Goal: Task Accomplishment & Management: Manage account settings

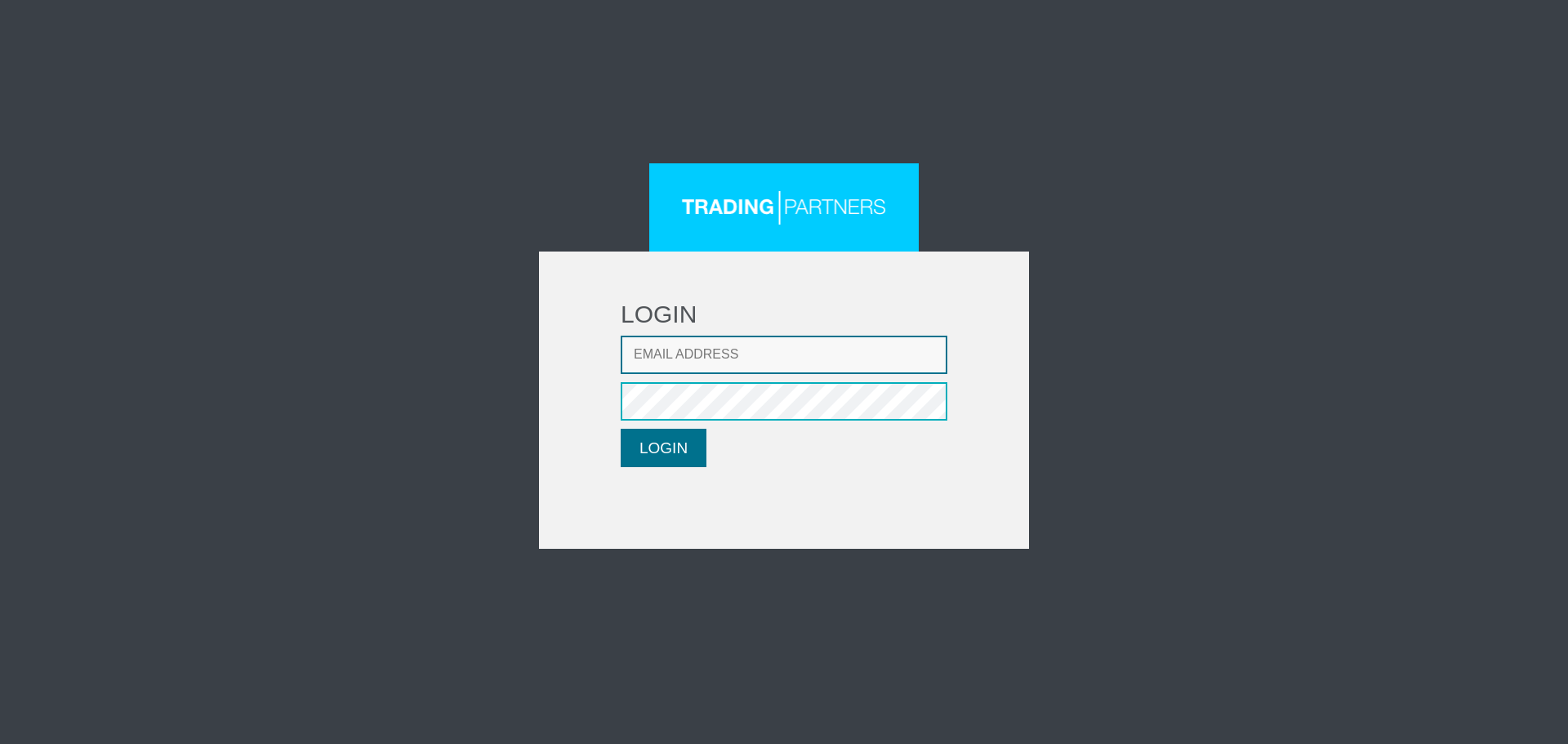
type input "CRousou@fxcess.com"
click at [651, 443] on button "LOGIN" at bounding box center [663, 447] width 86 height 38
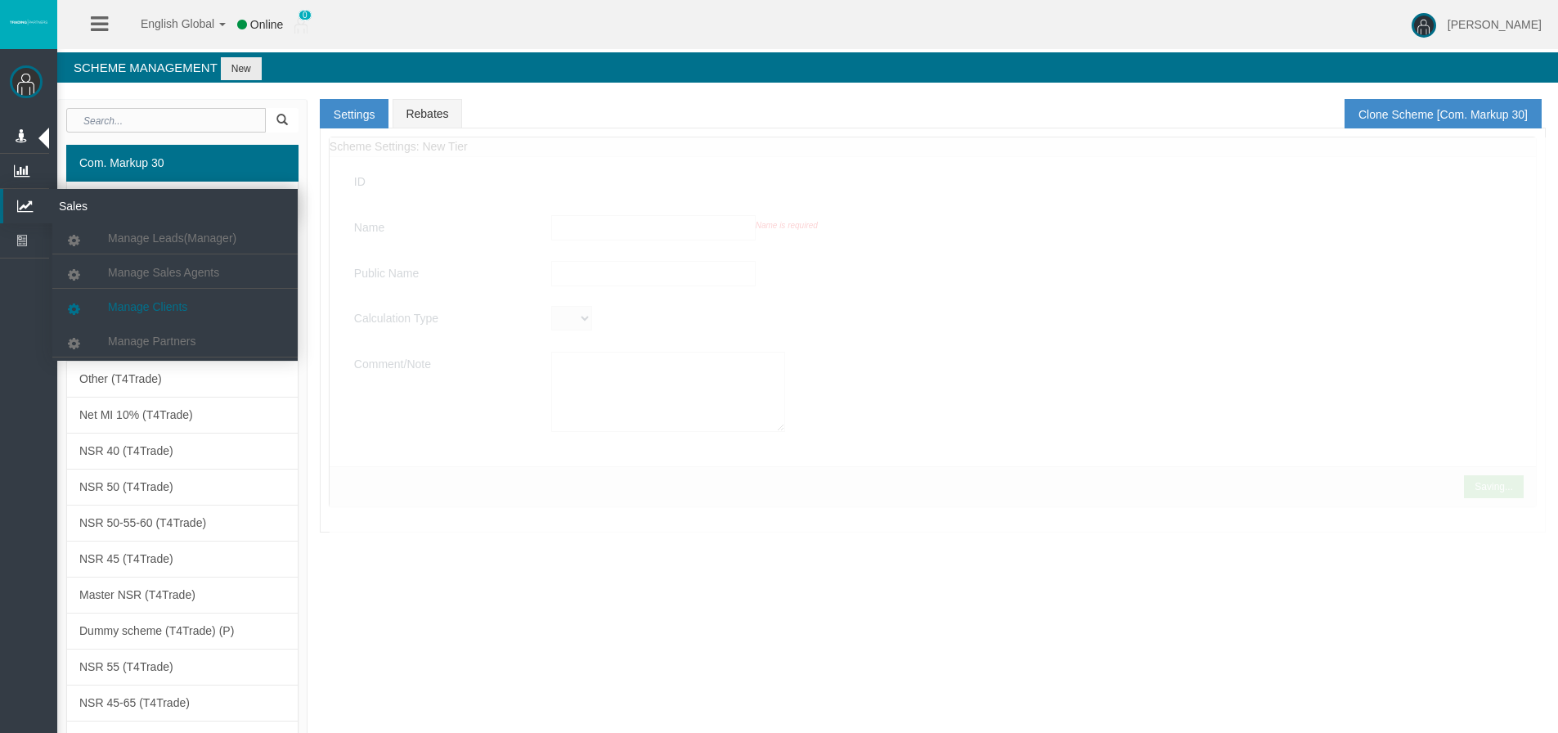
type input "Com. Markup 30"
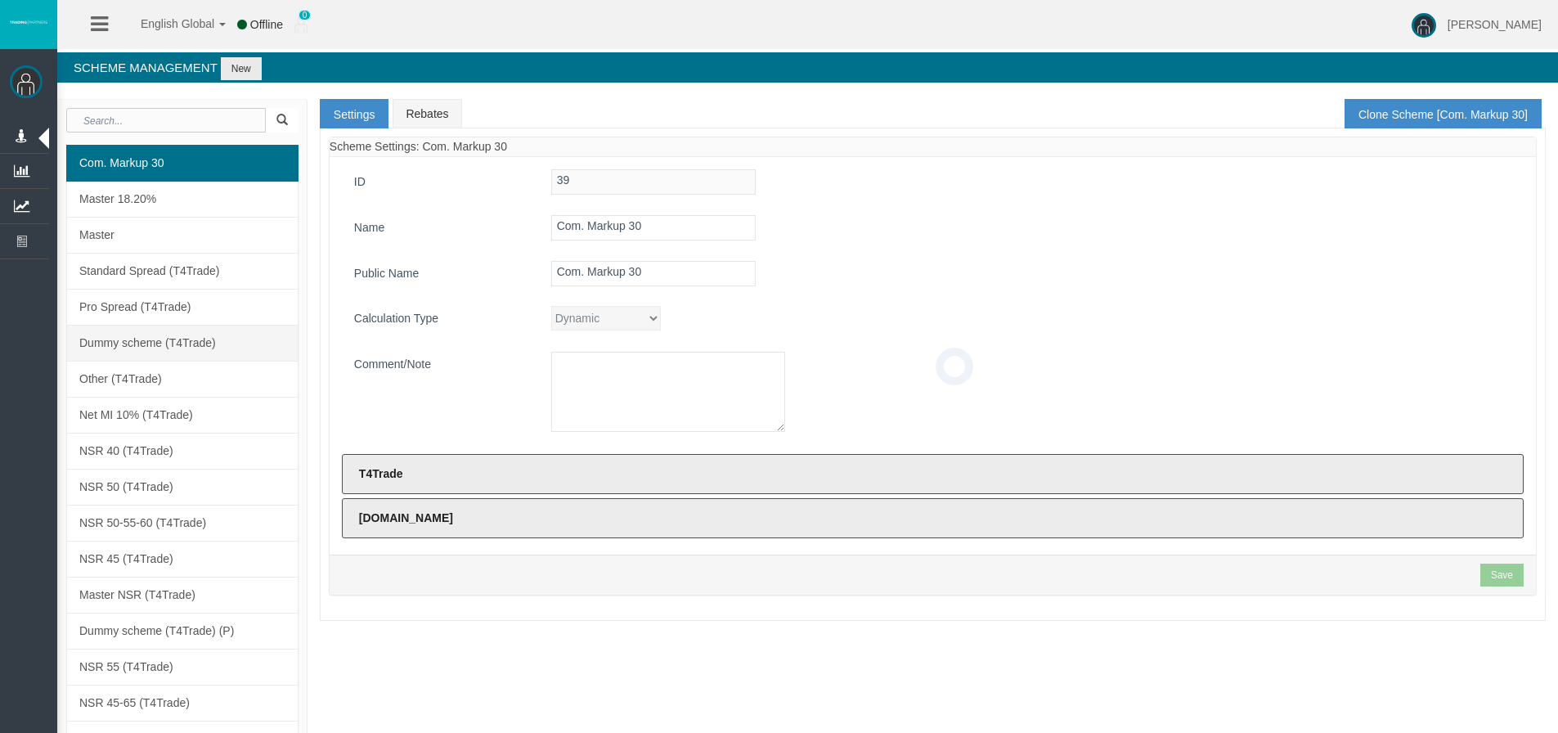
click at [153, 341] on span "Dummy scheme (T4Trade)" at bounding box center [147, 342] width 137 height 13
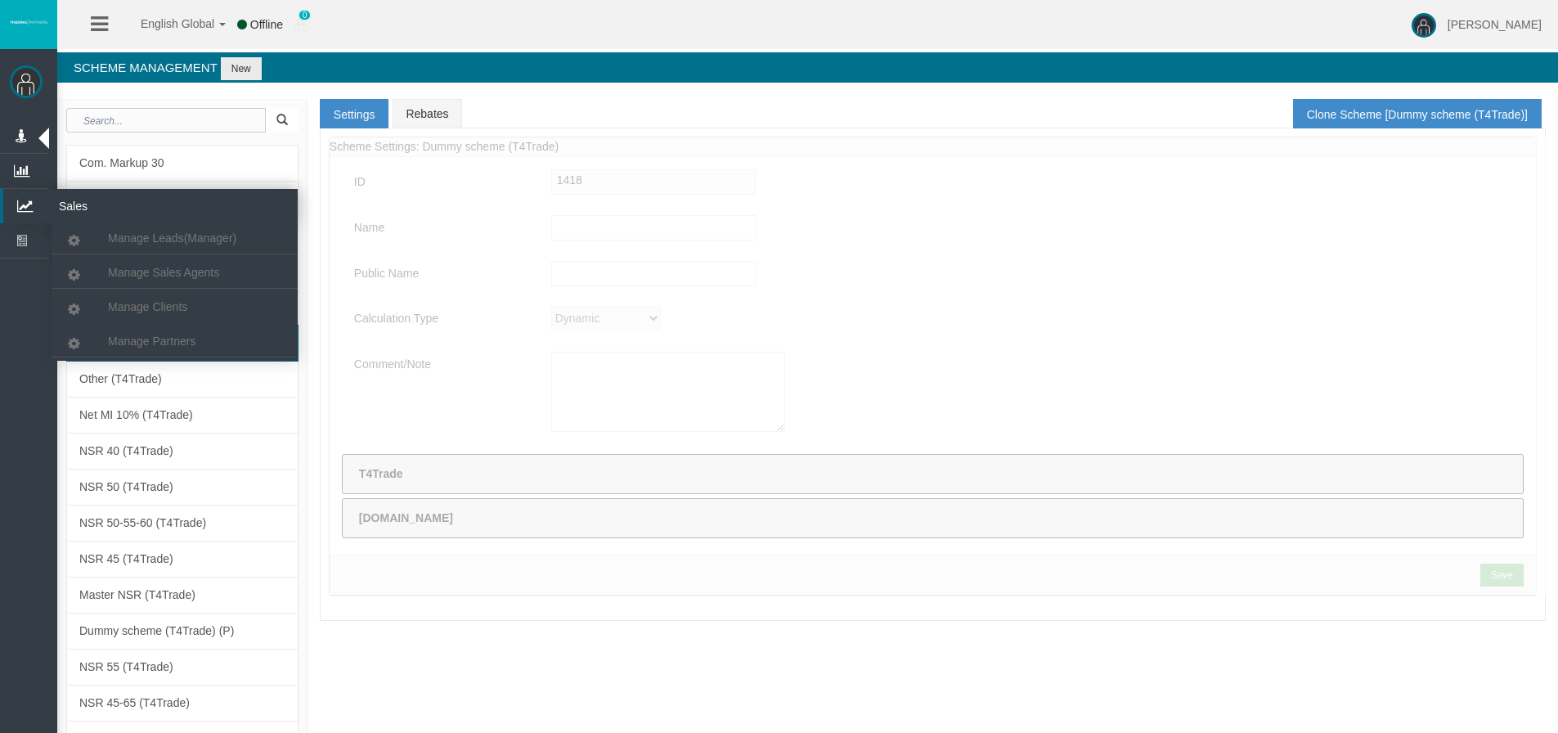
type input "Dummy scheme (T4Trade)"
type textarea "Dummy scheme (T4Trade)"
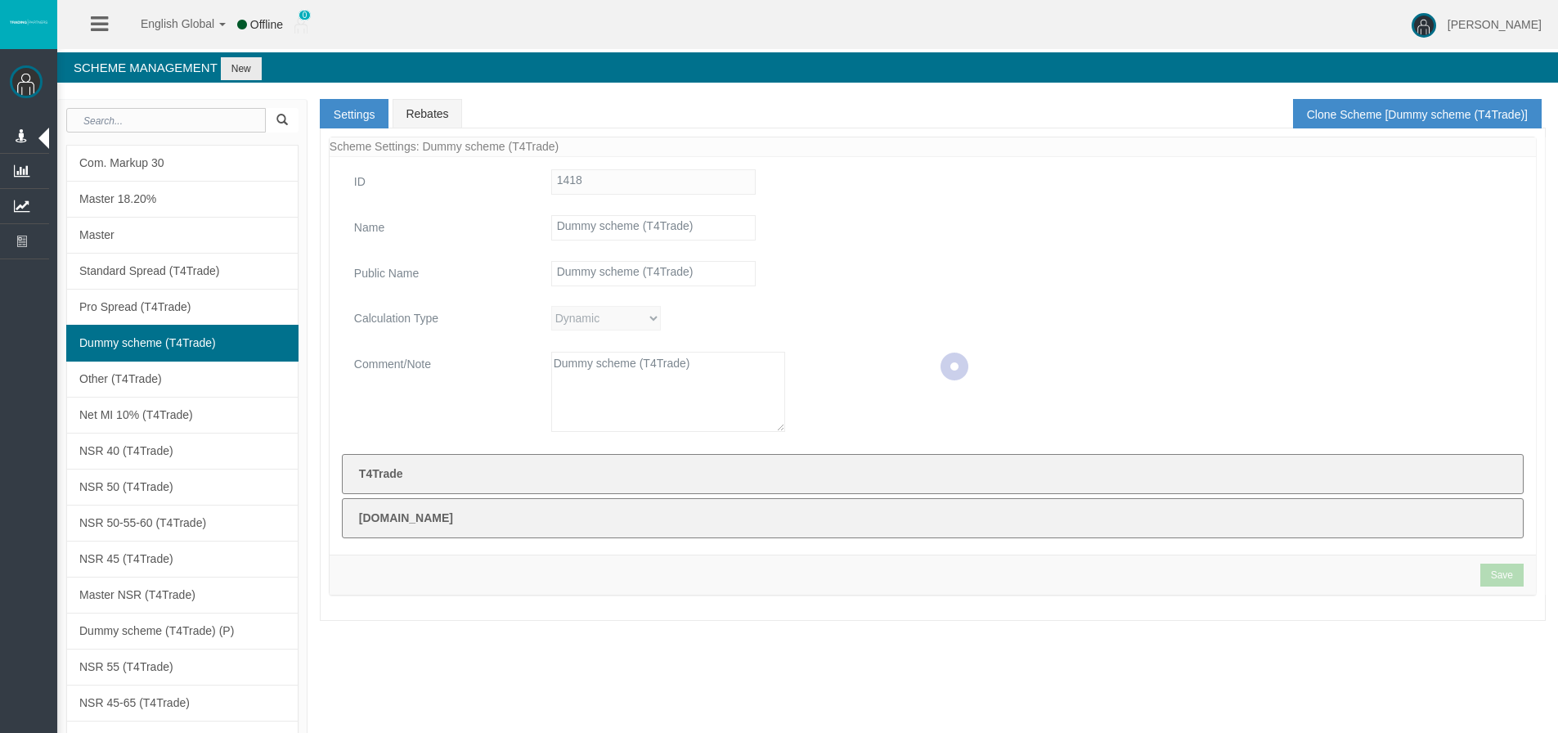
click at [176, 338] on span "Dummy scheme (T4Trade)" at bounding box center [147, 342] width 137 height 13
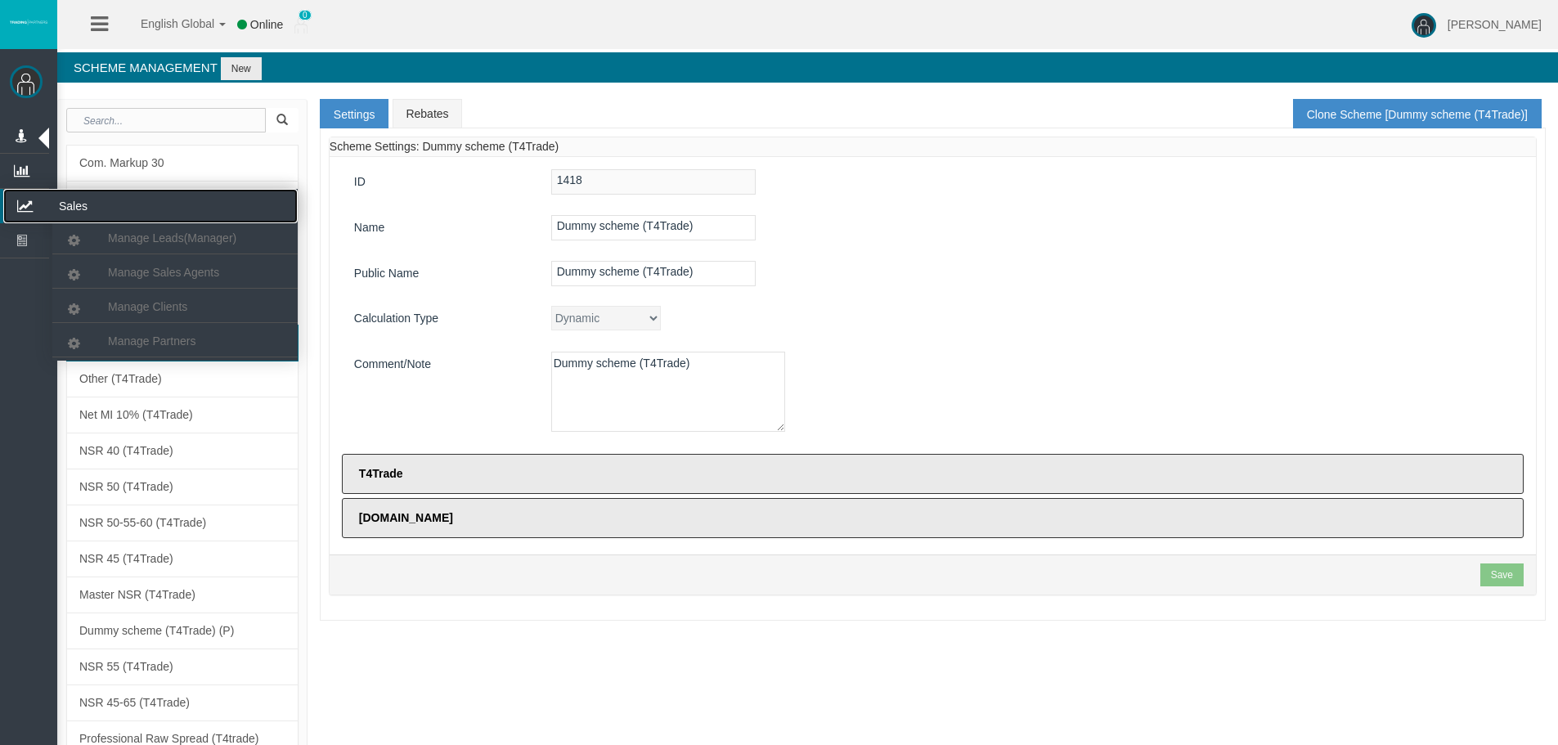
click at [25, 200] on icon at bounding box center [24, 206] width 43 height 34
click at [137, 335] on span "Manage Partners" at bounding box center [151, 340] width 87 height 13
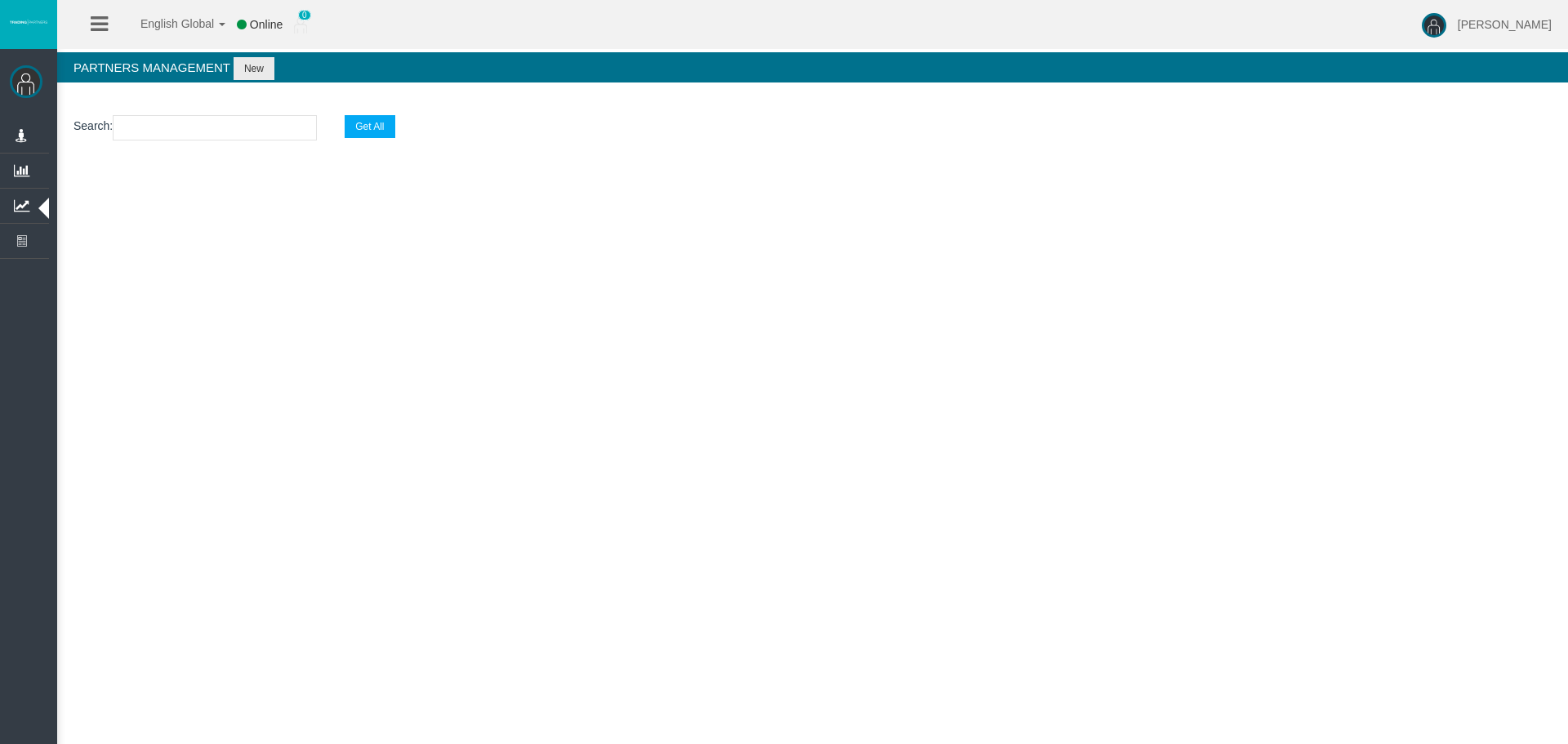
click at [155, 135] on input "text" at bounding box center [215, 127] width 204 height 25
paste input "IBkkwej"
type input "IBkkwej"
select select "25"
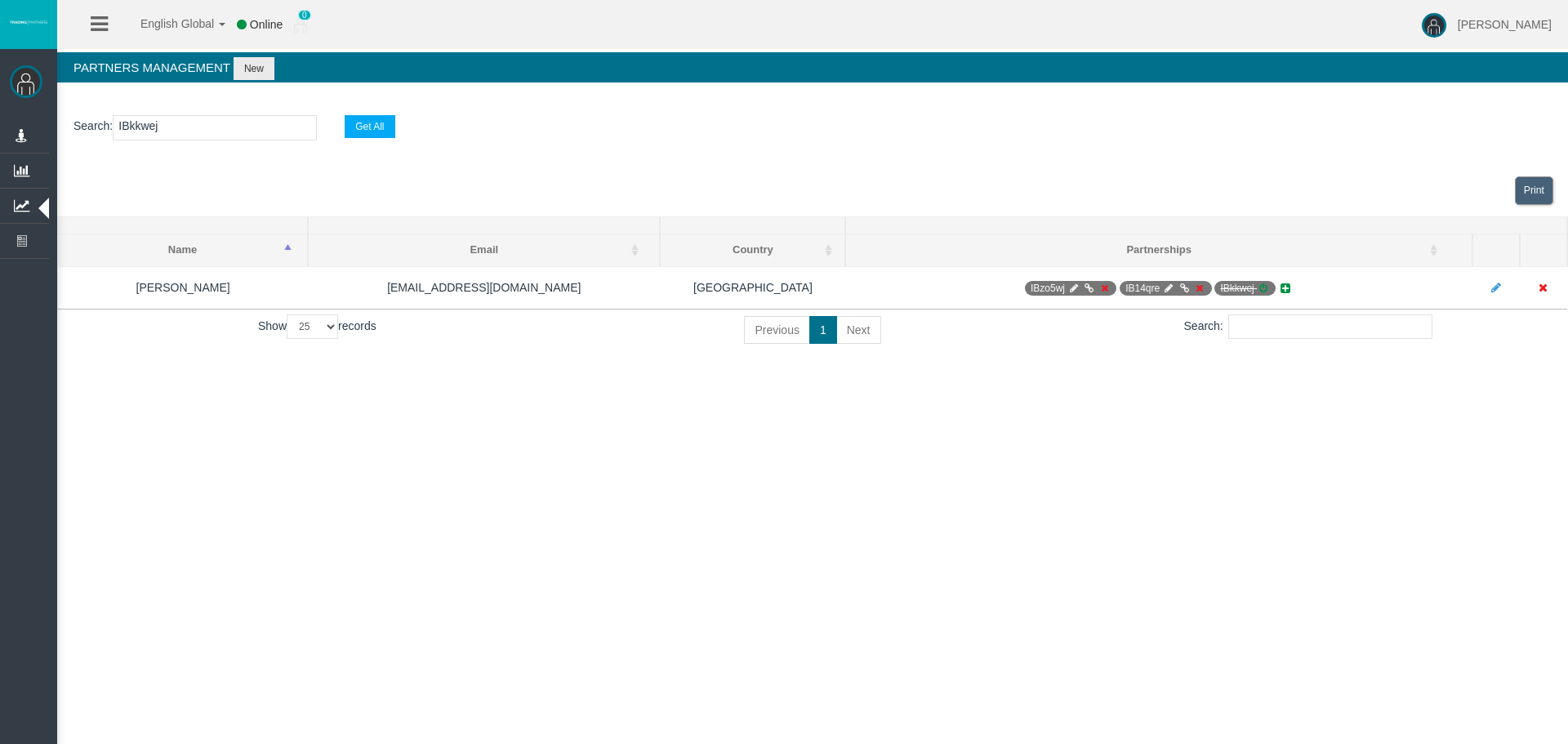
type input "IBkkwej"
